Goal: Task Accomplishment & Management: Use online tool/utility

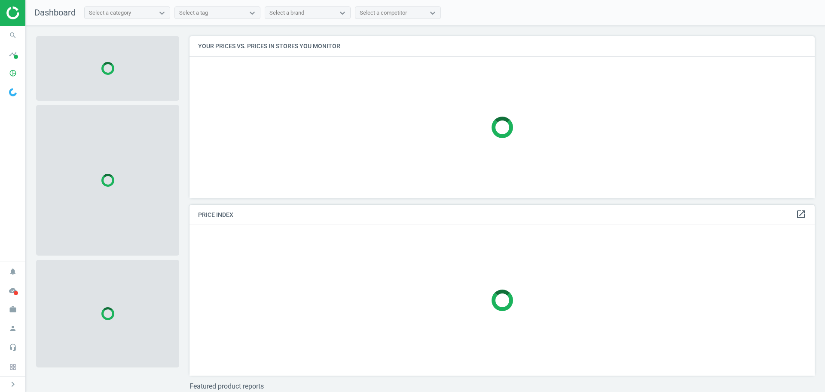
scroll to position [175, 632]
click at [11, 33] on icon "search" at bounding box center [13, 35] width 16 height 16
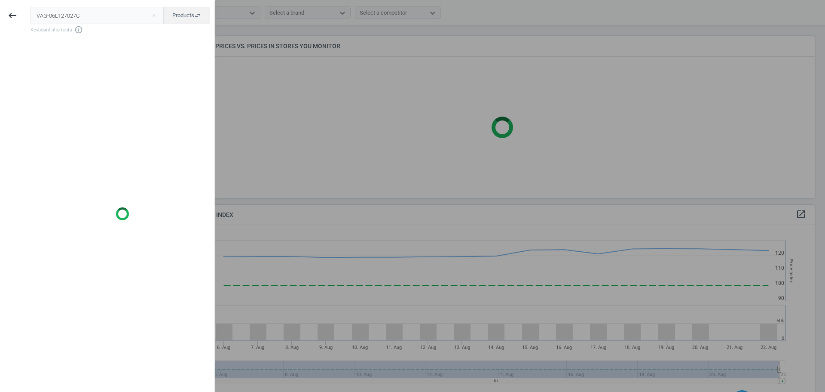
scroll to position [211, 632]
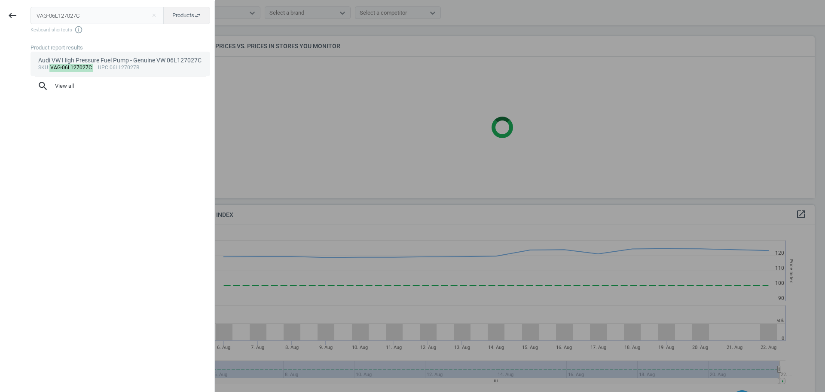
type input "VAG-06L127027C"
click at [73, 66] on mark "VAG-06L127027C" at bounding box center [71, 68] width 44 height 8
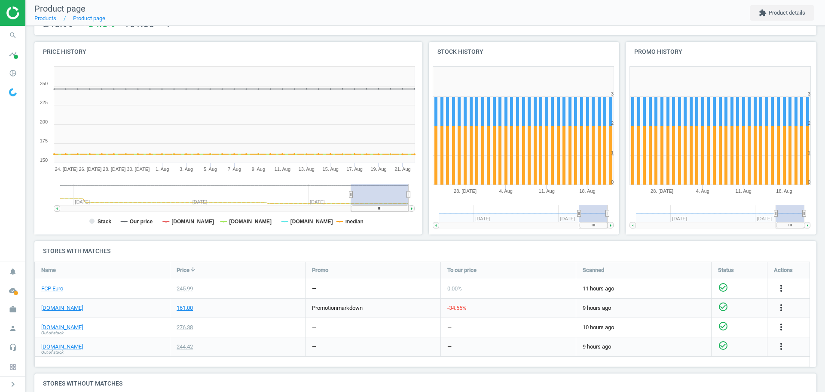
scroll to position [79, 0]
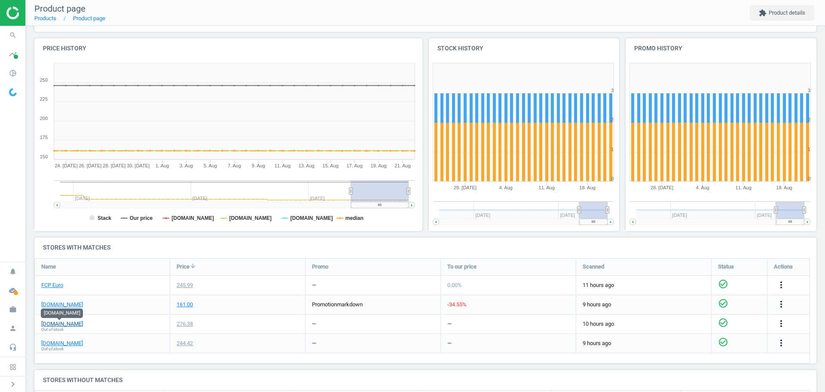
click at [74, 324] on link "[DOMAIN_NAME]" at bounding box center [62, 324] width 42 height 8
click at [78, 342] on link "[DOMAIN_NAME]" at bounding box center [62, 343] width 42 height 8
click at [65, 324] on link "[DOMAIN_NAME]" at bounding box center [62, 324] width 42 height 8
click at [783, 325] on icon "more_vert" at bounding box center [781, 323] width 10 height 10
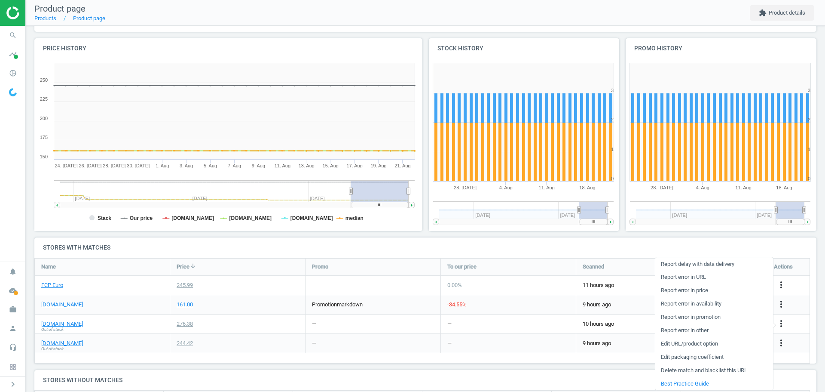
click at [690, 344] on link "Edit URL/product option" at bounding box center [715, 343] width 118 height 13
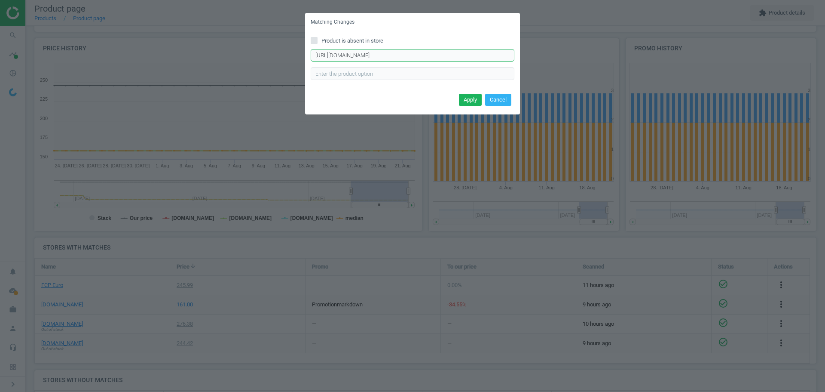
click at [346, 55] on input "[URL][DOMAIN_NAME]" at bounding box center [413, 55] width 204 height 13
paste input "c"
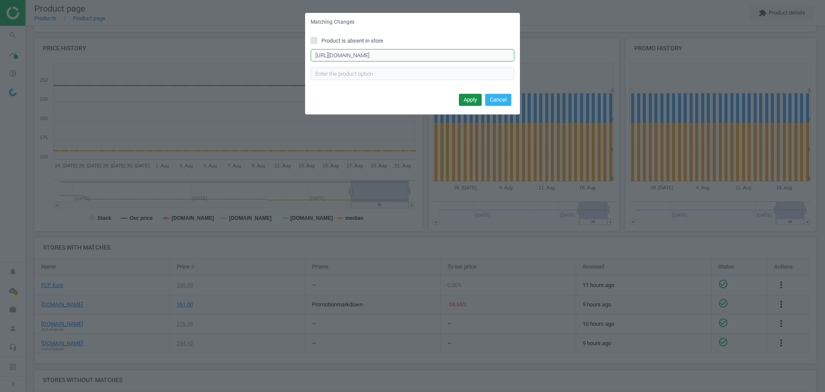
type input "[URL][DOMAIN_NAME]"
click at [475, 100] on button "Apply" at bounding box center [470, 100] width 23 height 12
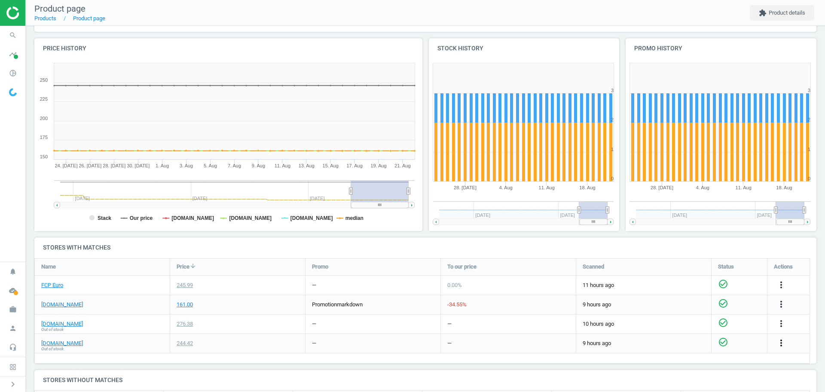
click at [782, 345] on icon "more_vert" at bounding box center [781, 342] width 10 height 10
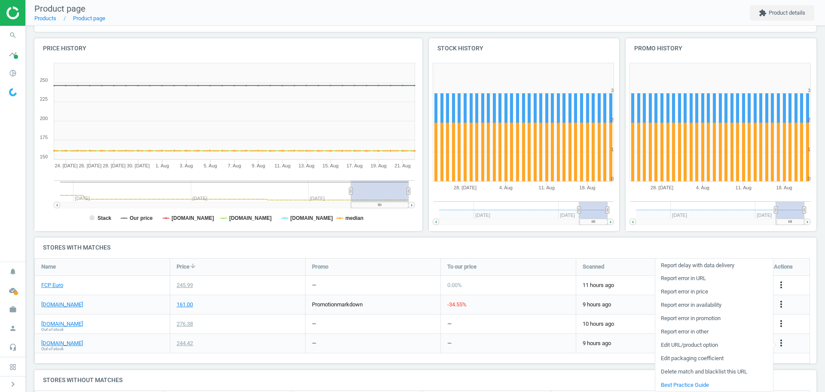
click at [707, 344] on link "Edit URL/product option" at bounding box center [715, 344] width 118 height 13
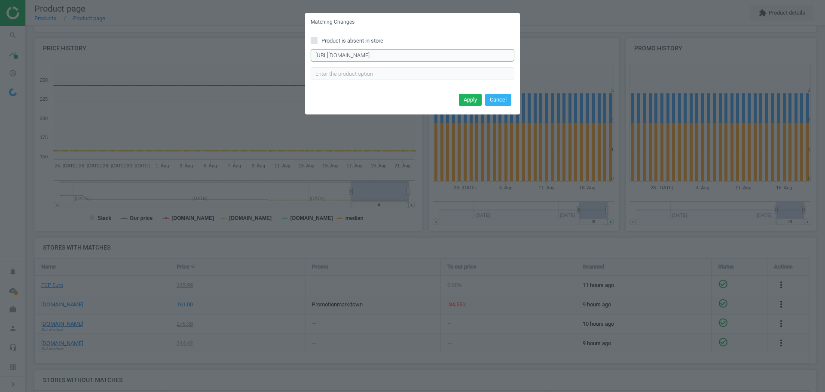
drag, startPoint x: 485, startPoint y: 58, endPoint x: 307, endPoint y: 52, distance: 179.0
click at [307, 52] on div "Product is absent in store [URL][DOMAIN_NAME] Enter correct product url" at bounding box center [412, 61] width 215 height 60
paste input "mechanical-fuel-pump-11"
type input "[URL][DOMAIN_NAME]"
click at [473, 101] on button "Apply" at bounding box center [470, 100] width 23 height 12
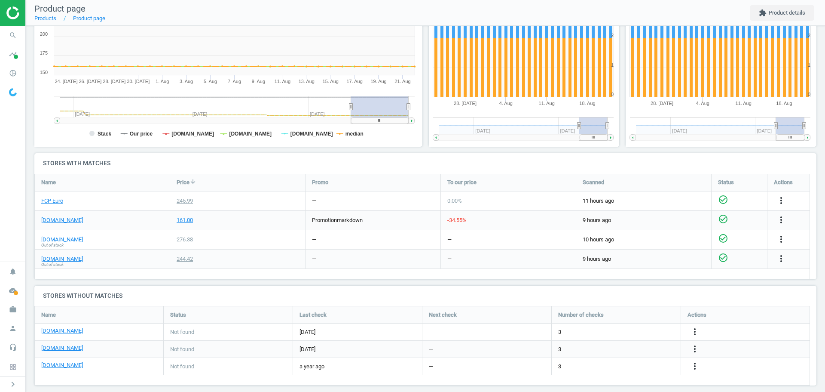
scroll to position [165, 0]
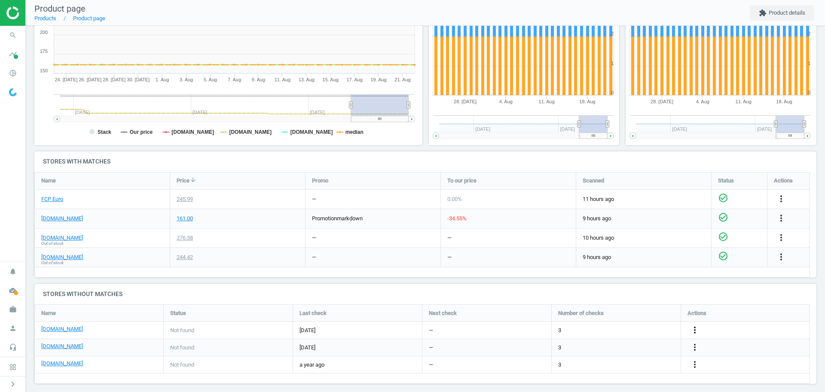
click at [776, 204] on icon "more_vert" at bounding box center [781, 198] width 10 height 10
click at [635, 328] on link "Edit URL/product option" at bounding box center [628, 329] width 118 height 13
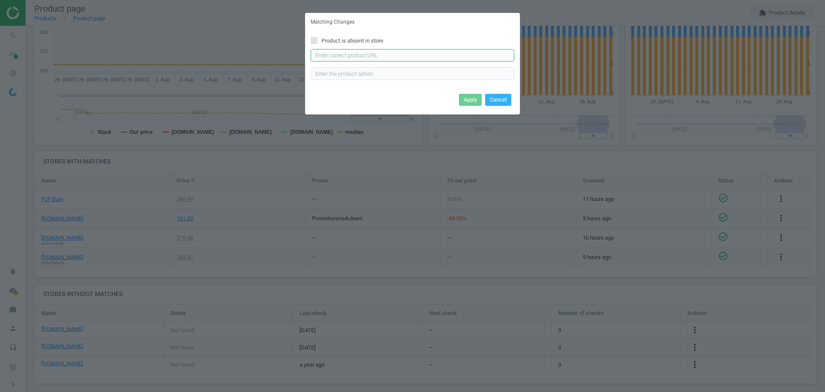
click at [372, 55] on input "text" at bounding box center [413, 55] width 204 height 13
paste input "[URL][DOMAIN_NAME]"
type input "[URL][DOMAIN_NAME]"
click at [471, 101] on button "Apply" at bounding box center [470, 100] width 23 height 12
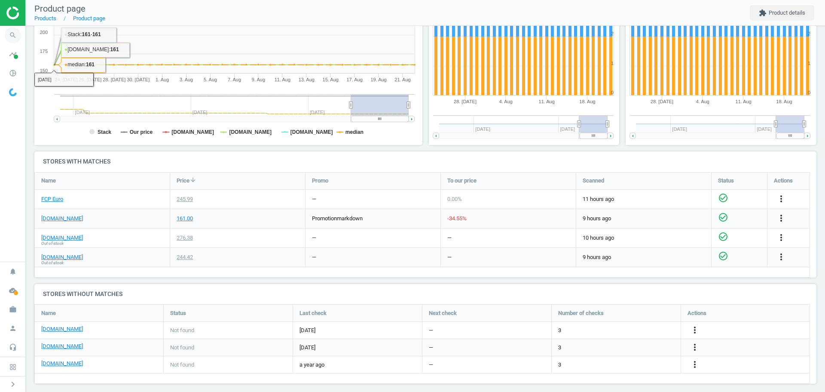
click at [14, 35] on icon "search" at bounding box center [13, 35] width 16 height 16
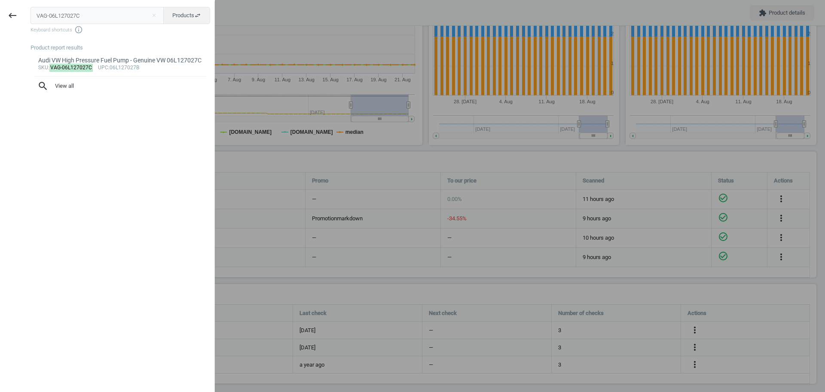
click at [70, 18] on input "VAG-06L127027C" at bounding box center [98, 15] width 134 height 17
click at [69, 18] on input "VAG-06L127027C" at bounding box center [98, 15] width 134 height 17
type input "MAH-ACF23000S"
click at [61, 72] on mark "MAH-ACF23000S" at bounding box center [70, 76] width 43 height 8
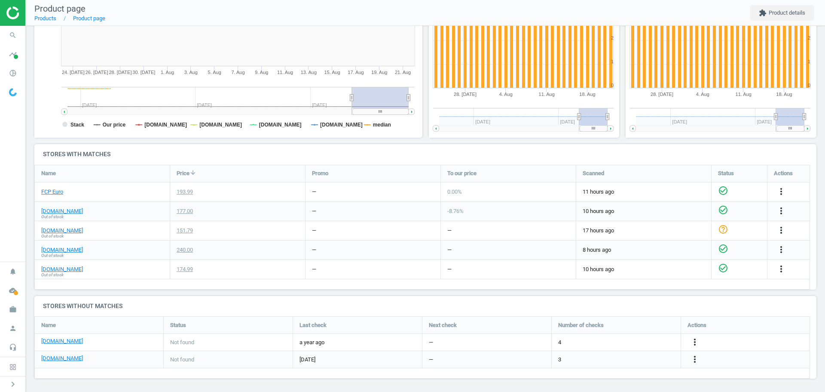
scroll to position [182, 0]
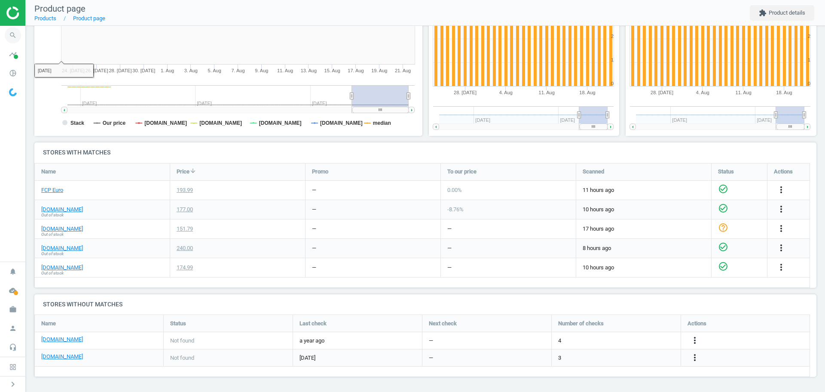
click at [15, 36] on icon "search" at bounding box center [13, 35] width 16 height 16
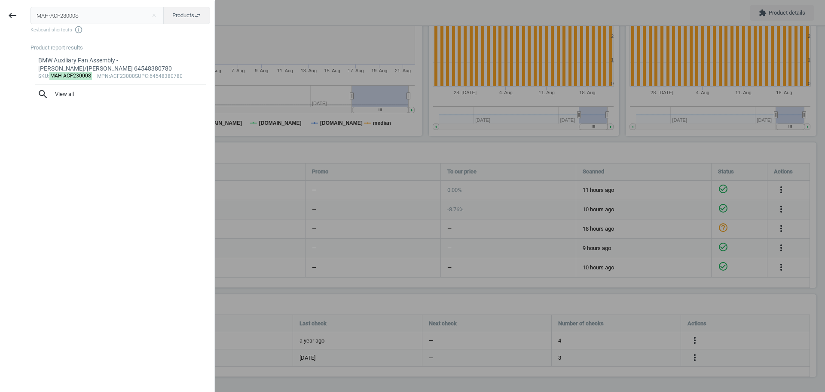
click at [88, 19] on input "MAH-ACF23000S" at bounding box center [98, 15] width 134 height 17
type input "FEB-109169"
click at [83, 64] on div "Audi VW Oil Filter Housing - Febi Bilstein 06F115397J" at bounding box center [120, 60] width 165 height 8
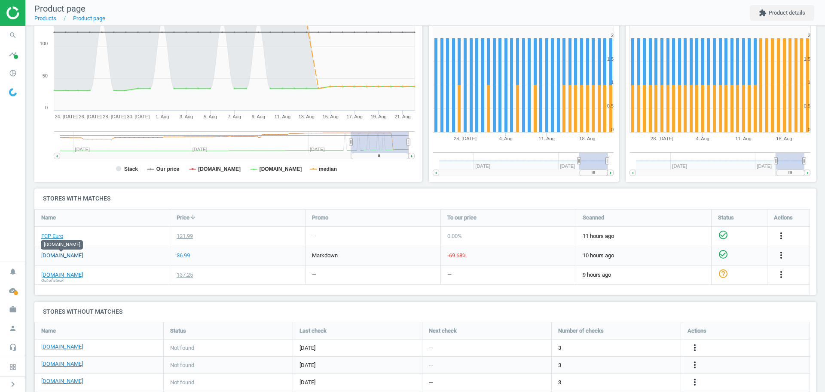
click at [67, 256] on link "[DOMAIN_NAME]" at bounding box center [62, 256] width 42 height 8
click at [780, 255] on icon "more_vert" at bounding box center [781, 255] width 10 height 10
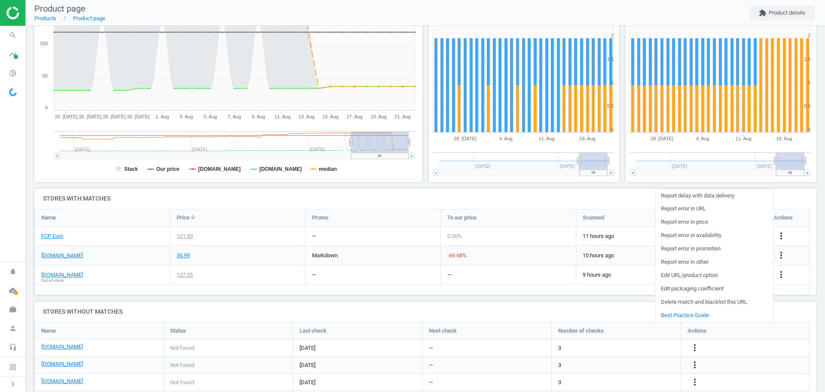
click at [706, 209] on link "Report error in URL" at bounding box center [715, 208] width 118 height 13
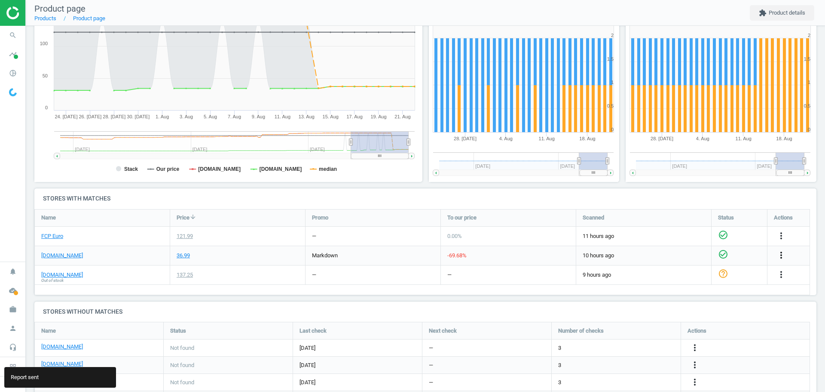
click at [779, 255] on icon "more_vert" at bounding box center [781, 255] width 10 height 10
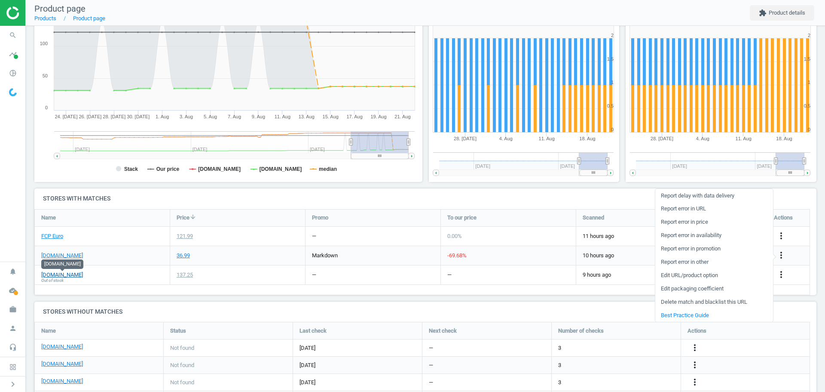
click at [71, 277] on link "[DOMAIN_NAME]" at bounding box center [62, 275] width 42 height 8
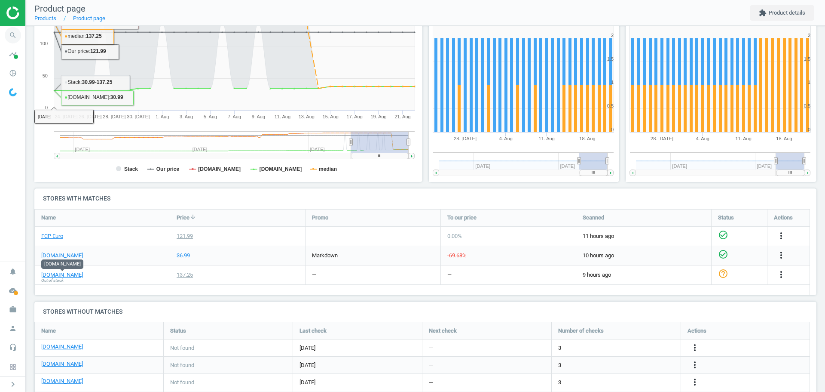
click at [15, 34] on icon "search" at bounding box center [13, 35] width 16 height 16
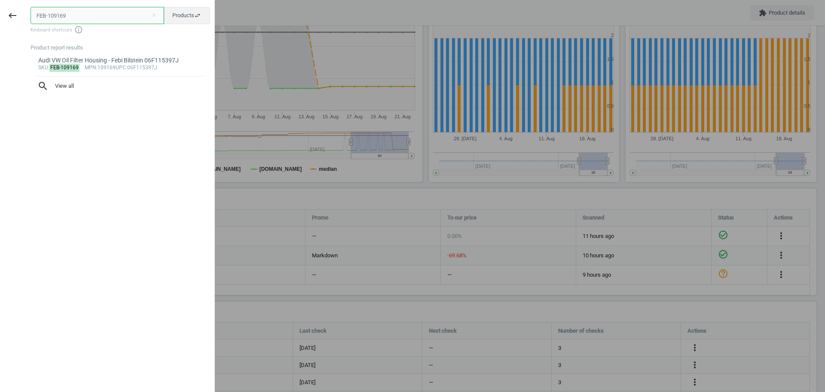
click at [56, 18] on input "FEB-109169" at bounding box center [98, 15] width 134 height 17
paste input "06L127027C"
type input "06L127027C"
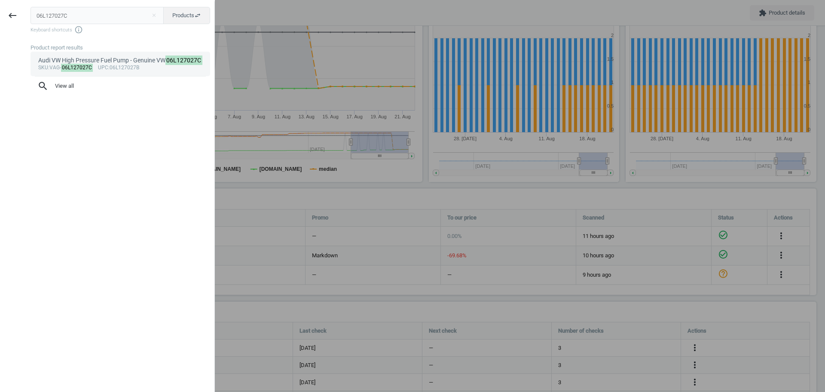
click at [74, 72] on mark "06L127027C" at bounding box center [77, 68] width 32 height 8
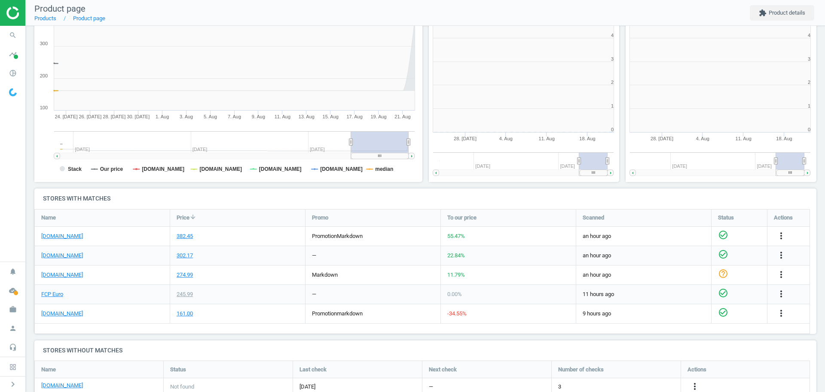
scroll to position [185, 202]
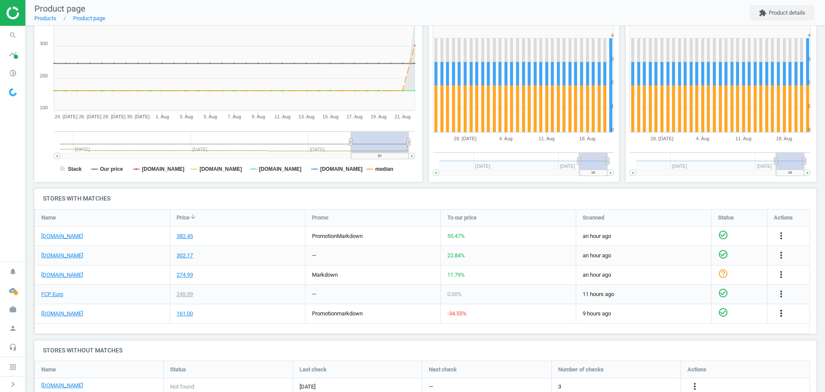
click at [782, 313] on icon "more_vert" at bounding box center [781, 313] width 10 height 10
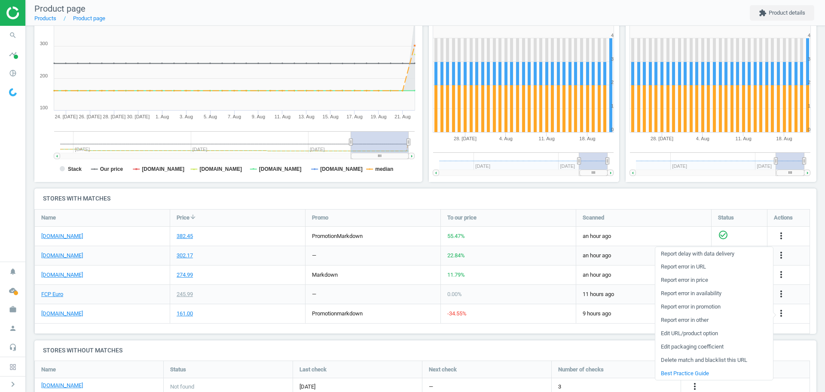
click at [693, 335] on link "Edit URL/product option" at bounding box center [715, 333] width 118 height 13
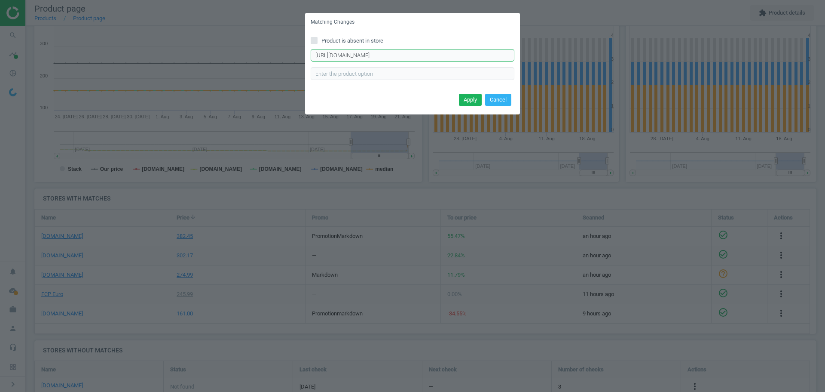
click at [390, 55] on input "[URL][DOMAIN_NAME]" at bounding box center [413, 55] width 204 height 13
paste input "C.htm?pn=06L-127-027-C-VAG&bc=c"
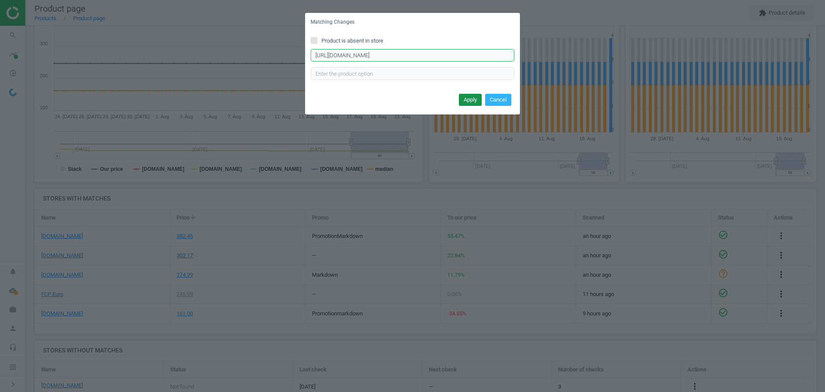
type input "[URL][DOMAIN_NAME]"
click at [466, 97] on button "Apply" at bounding box center [470, 100] width 23 height 12
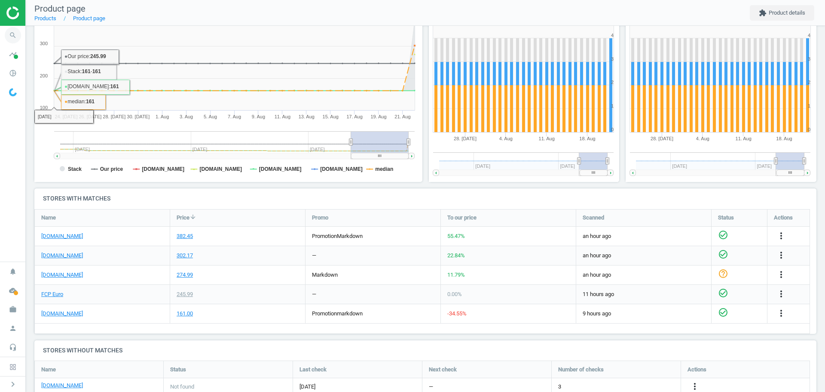
click at [14, 37] on icon "search" at bounding box center [13, 35] width 16 height 16
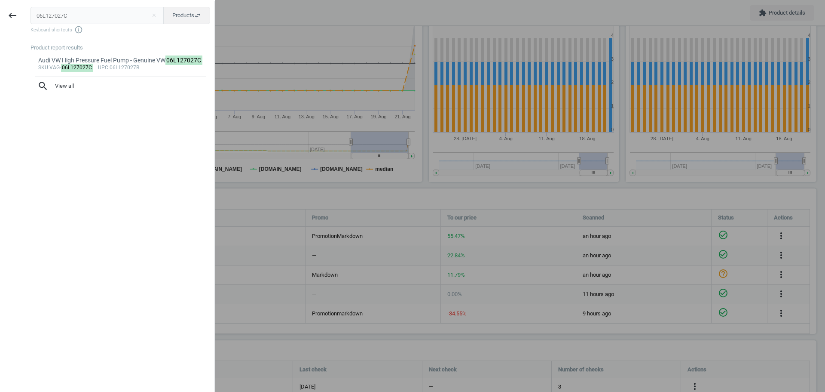
click at [65, 17] on input "06L127027C" at bounding box center [98, 15] width 134 height 17
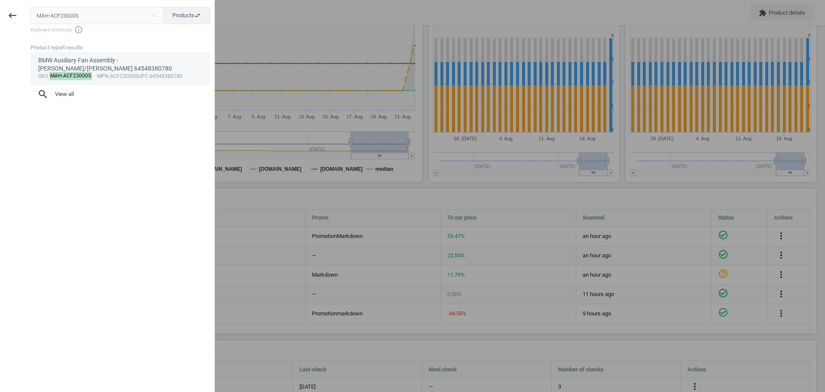
type input "MAH-ACF23000S"
click at [76, 72] on mark "MAH-ACF23000S" at bounding box center [70, 76] width 43 height 8
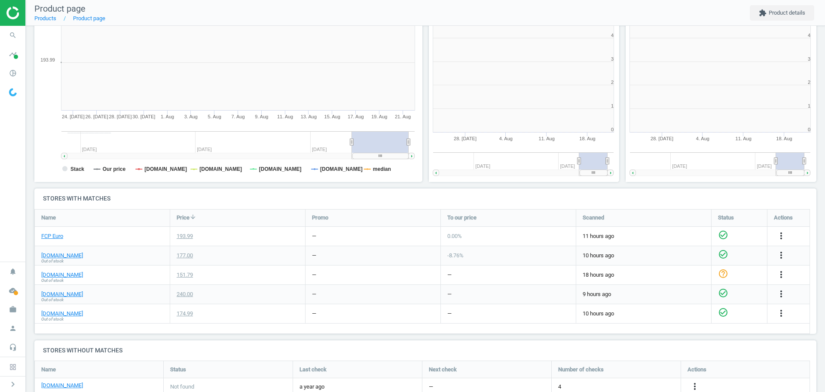
scroll to position [185, 202]
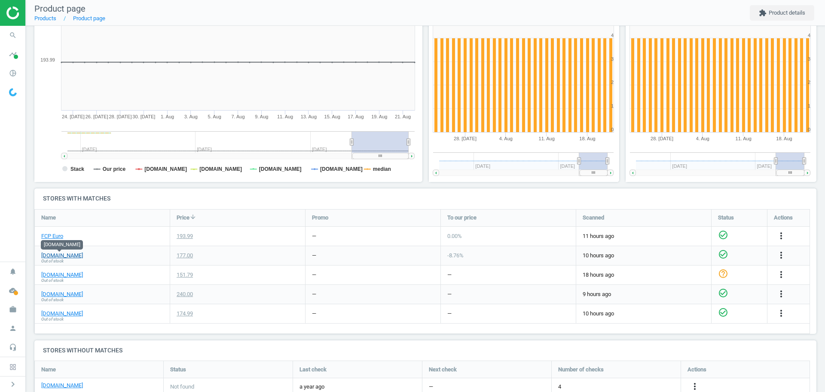
click at [67, 258] on link "[DOMAIN_NAME]" at bounding box center [62, 256] width 42 height 8
